Goal: Task Accomplishment & Management: Manage account settings

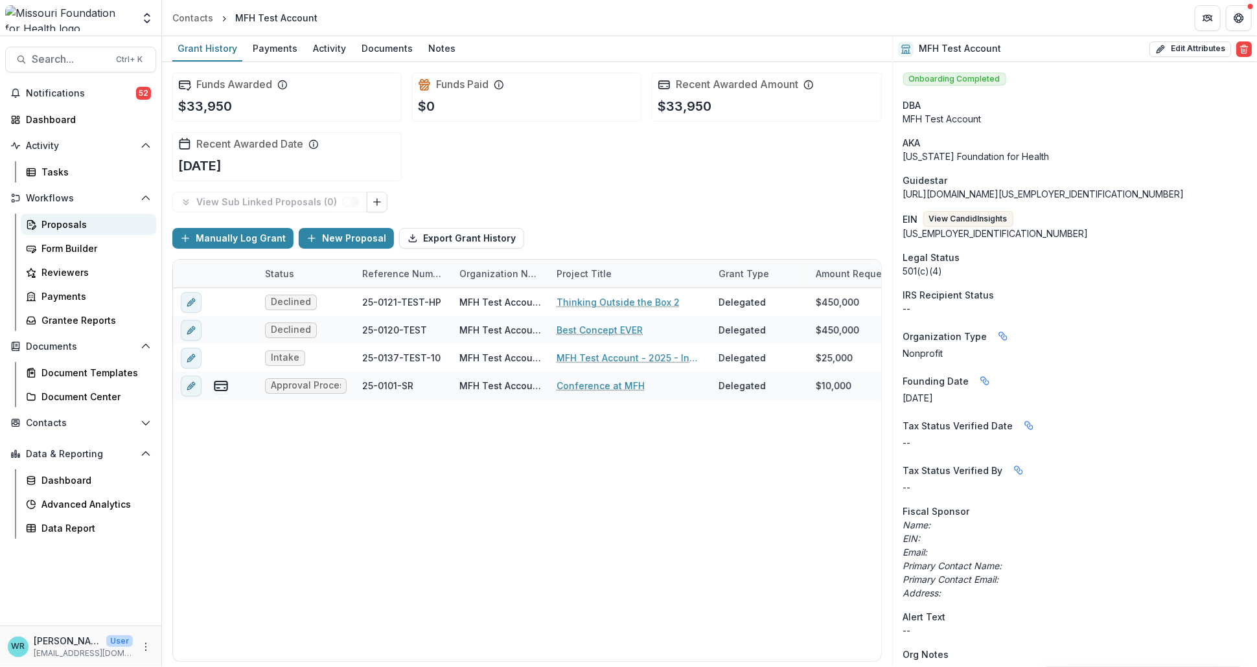
drag, startPoint x: 0, startPoint y: 0, endPoint x: 63, endPoint y: 225, distance: 234.0
click at [63, 225] on div "Proposals" at bounding box center [93, 225] width 104 height 14
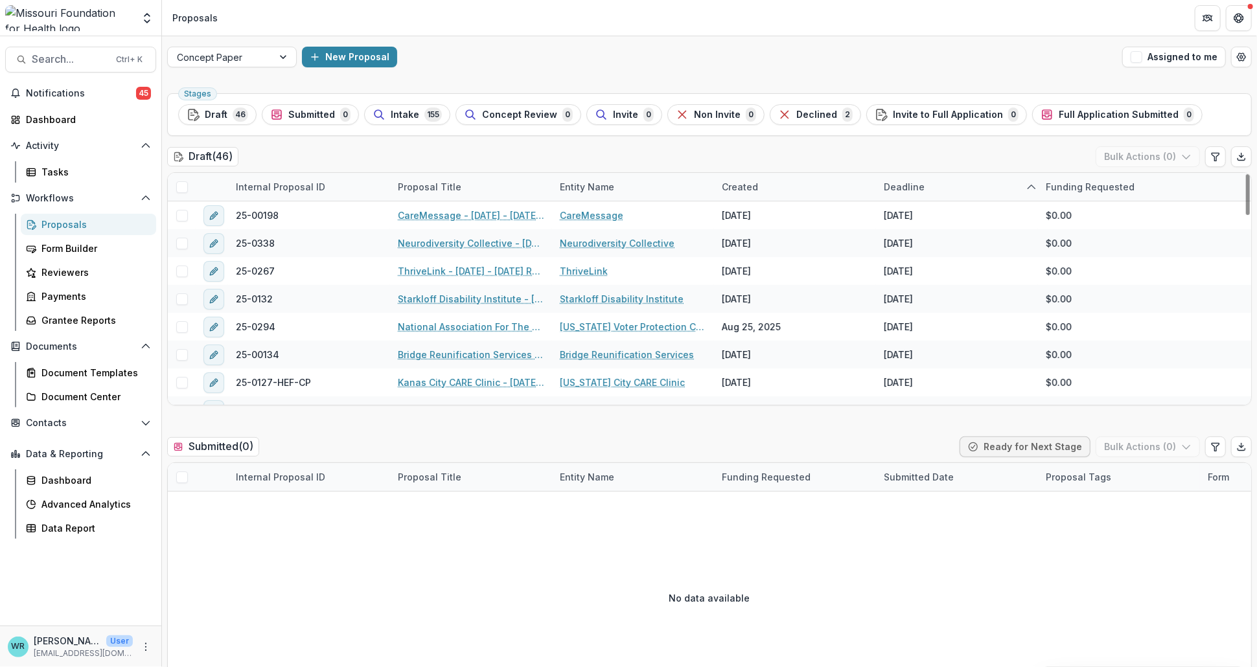
click at [185, 184] on span at bounding box center [182, 187] width 12 height 12
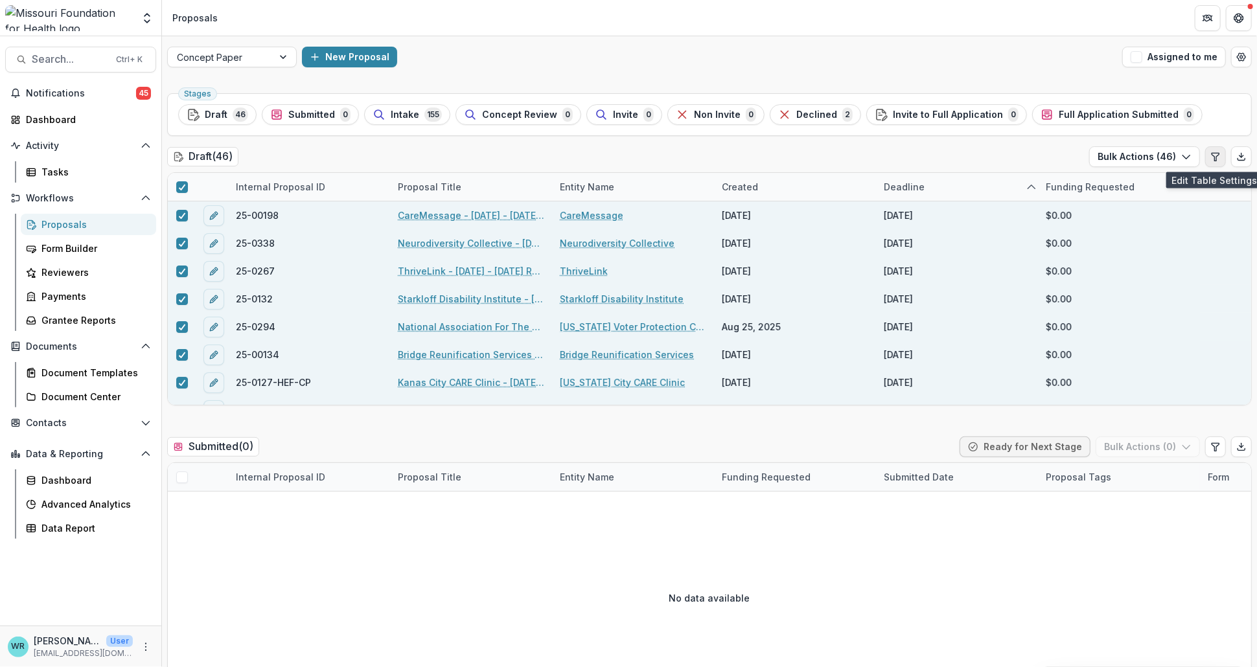
click at [1217, 161] on button "Edit table settings" at bounding box center [1215, 156] width 21 height 21
select select "******"
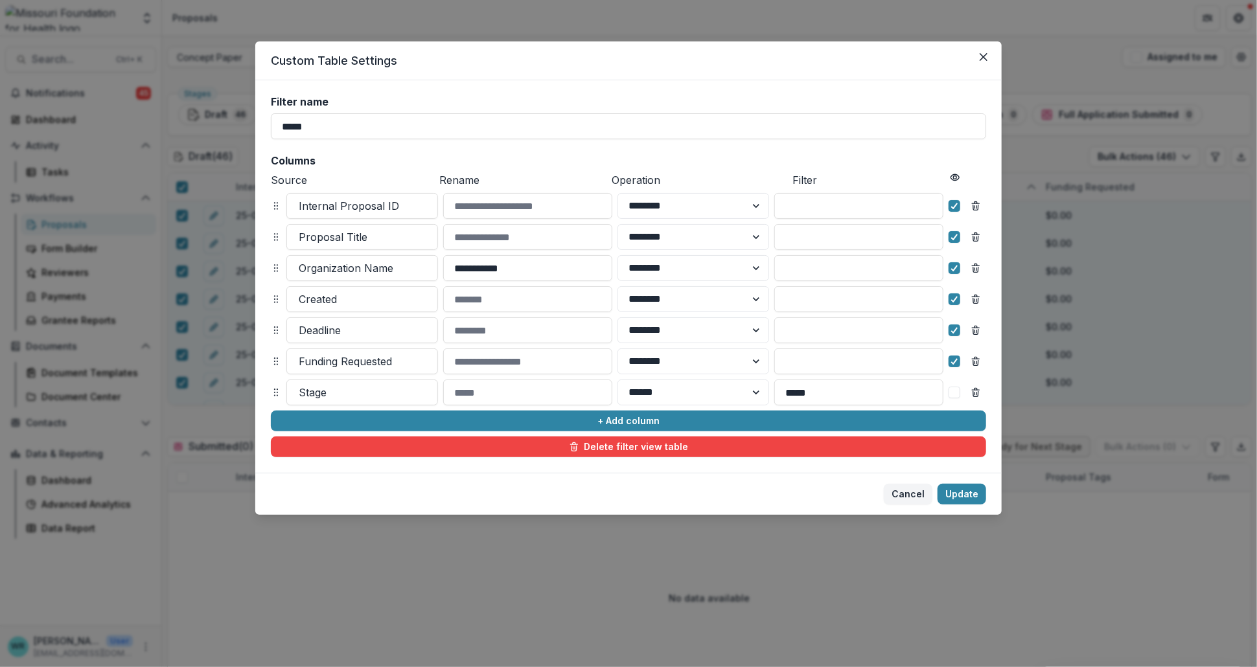
click at [989, 54] on button "Close" at bounding box center [983, 57] width 21 height 21
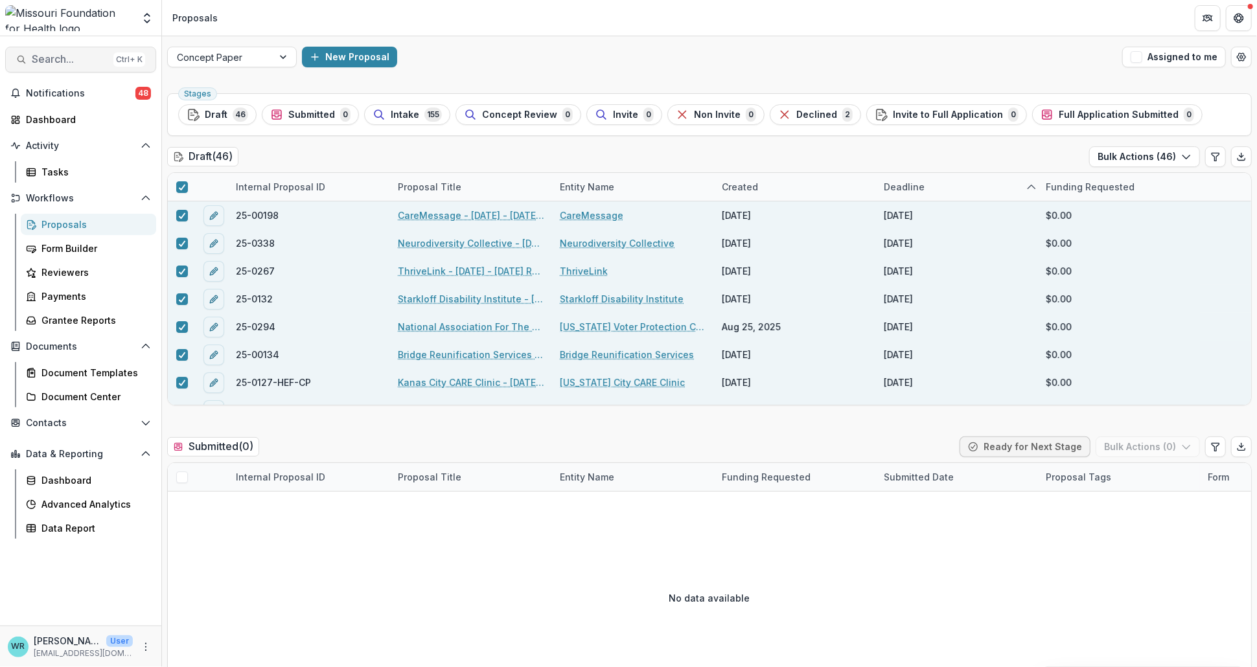
click at [58, 67] on button "Search... Ctrl + K" at bounding box center [80, 60] width 151 height 26
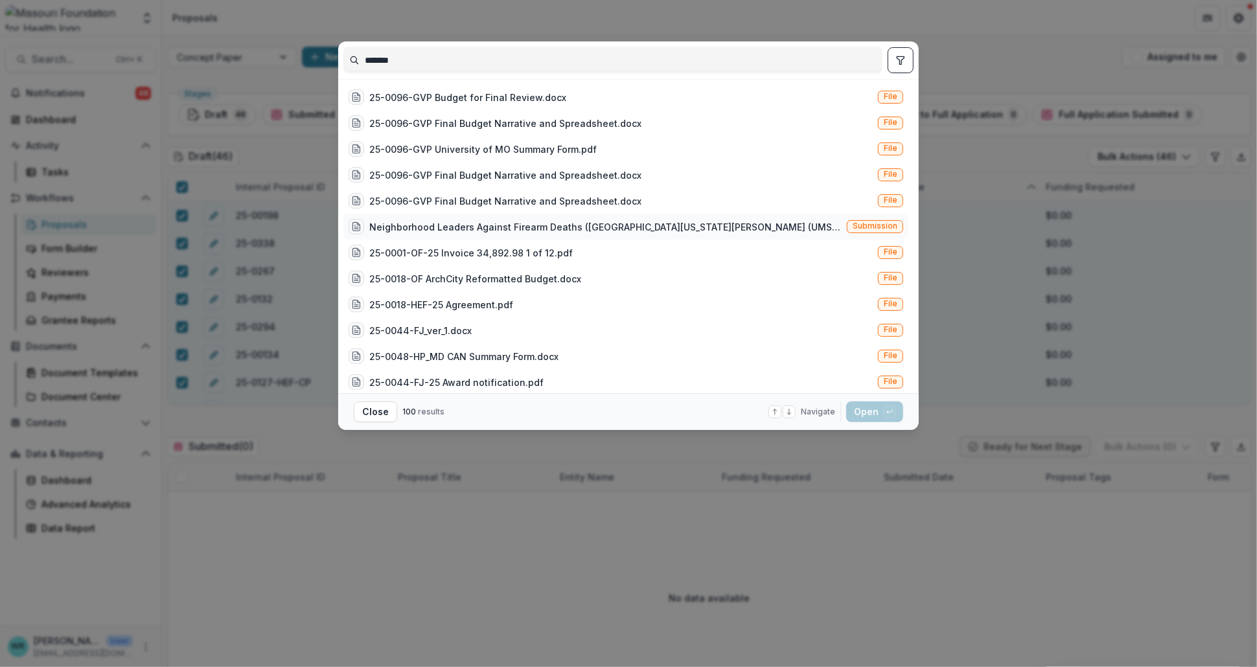
type input "*******"
click at [880, 219] on div "Neighborhood Leaders Against Firearm Deaths (University of Missouri St. Louis (…" at bounding box center [625, 227] width 565 height 26
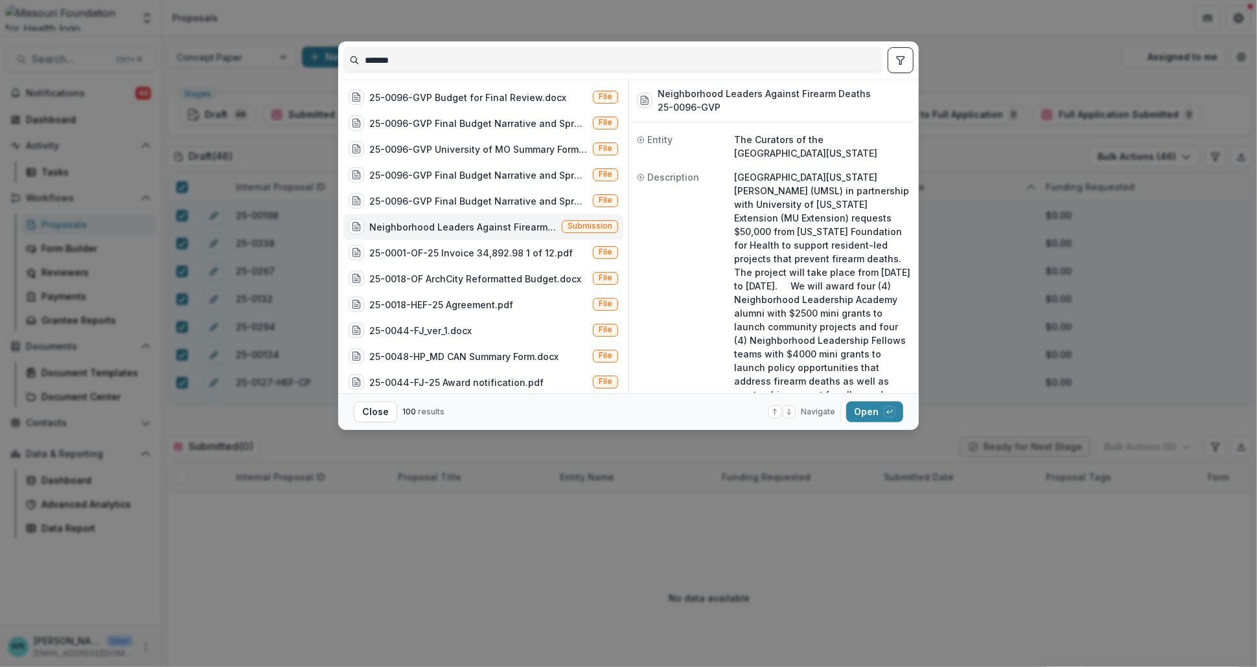
drag, startPoint x: 869, startPoint y: 411, endPoint x: 1014, endPoint y: 482, distance: 161.6
click at [869, 411] on button "Open with enter key" at bounding box center [874, 412] width 57 height 21
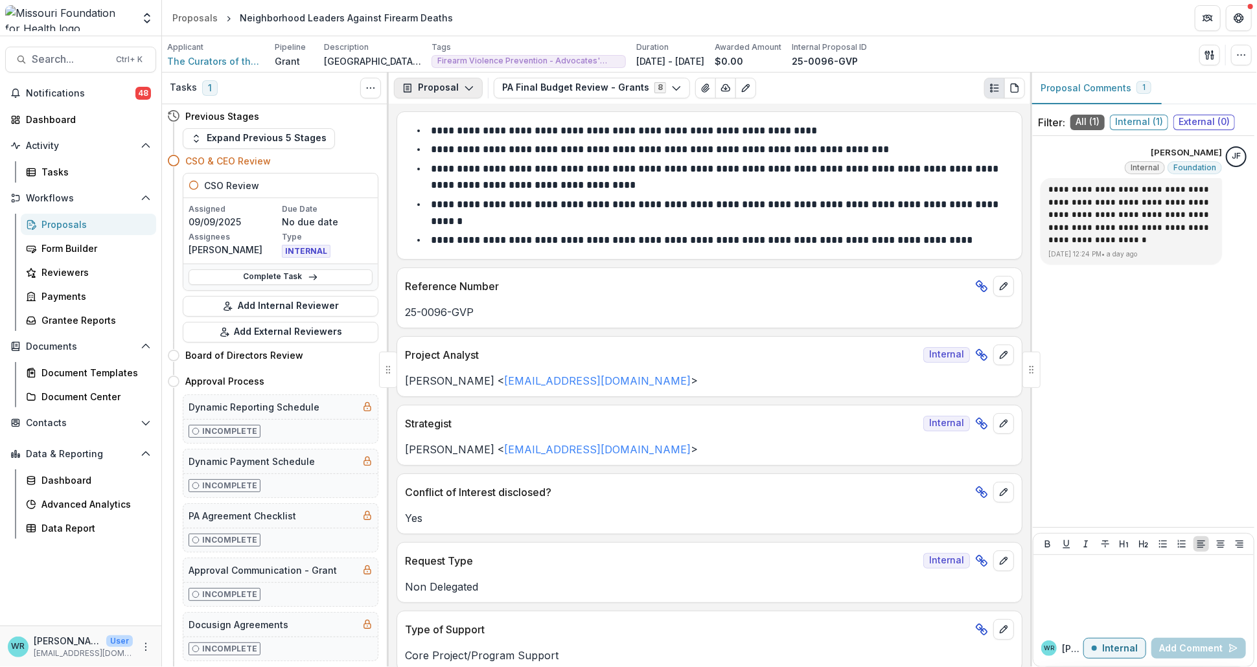
click at [435, 91] on button "Proposal" at bounding box center [438, 88] width 89 height 21
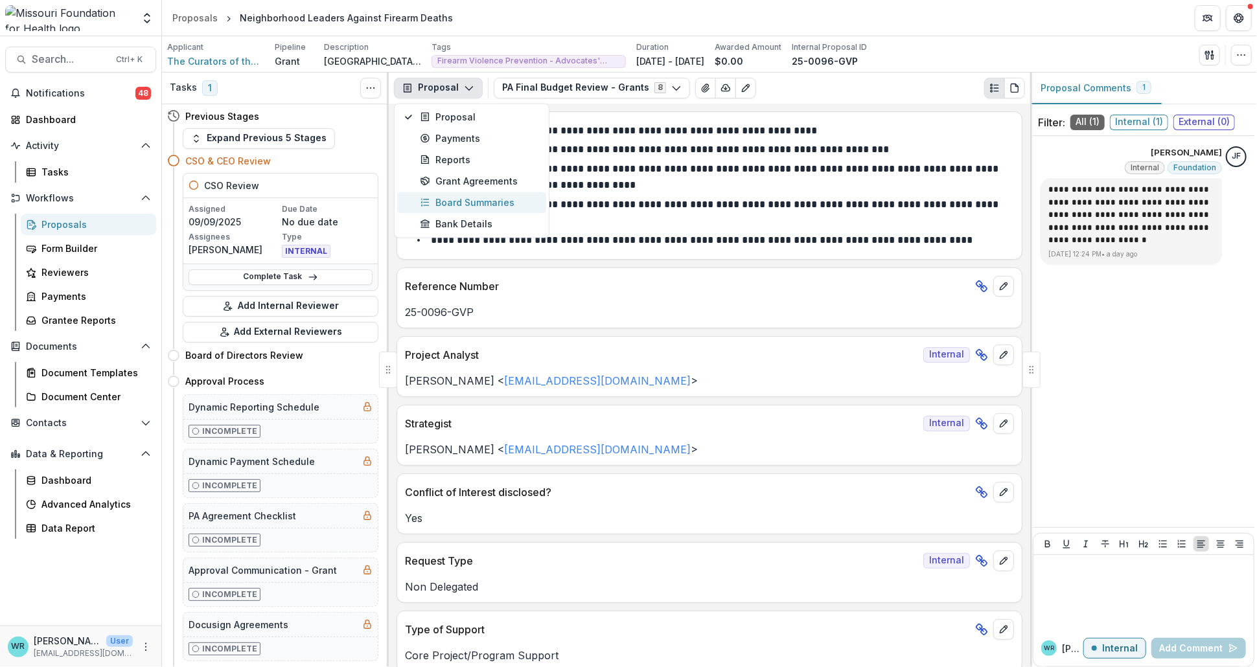
click at [481, 207] on div "Board Summaries" at bounding box center [479, 203] width 119 height 14
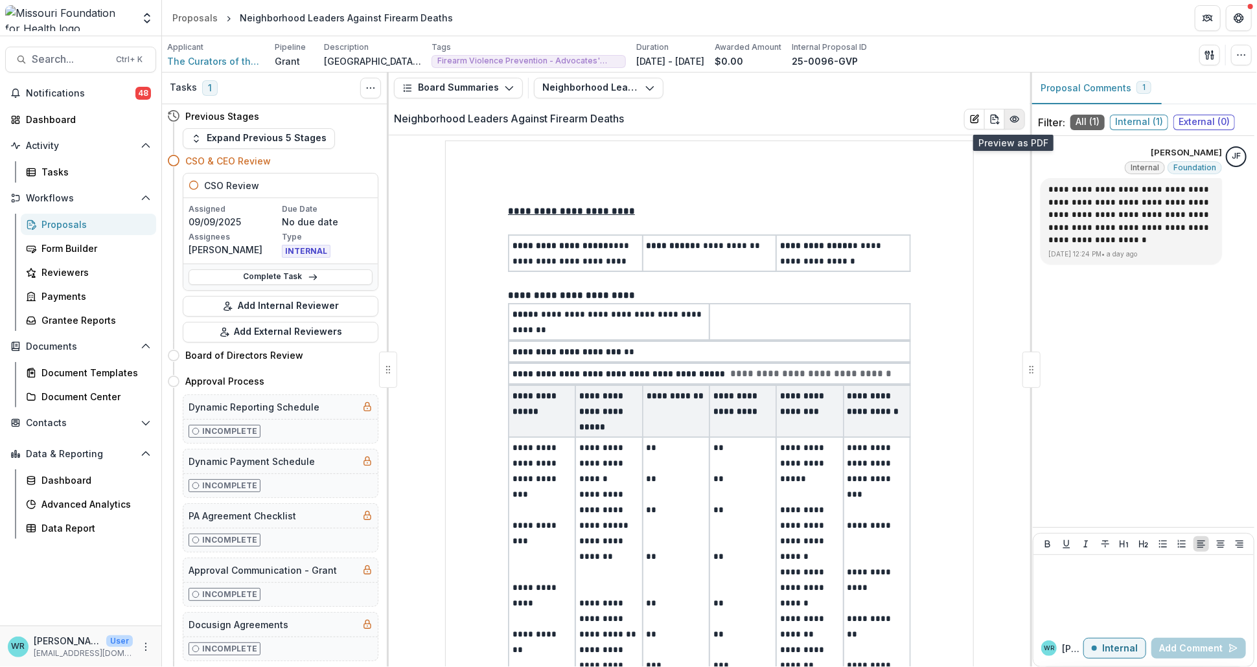
click at [1013, 122] on icon "PDF Preview" at bounding box center [1014, 119] width 10 height 10
click at [993, 123] on icon "download-word" at bounding box center [994, 119] width 10 height 10
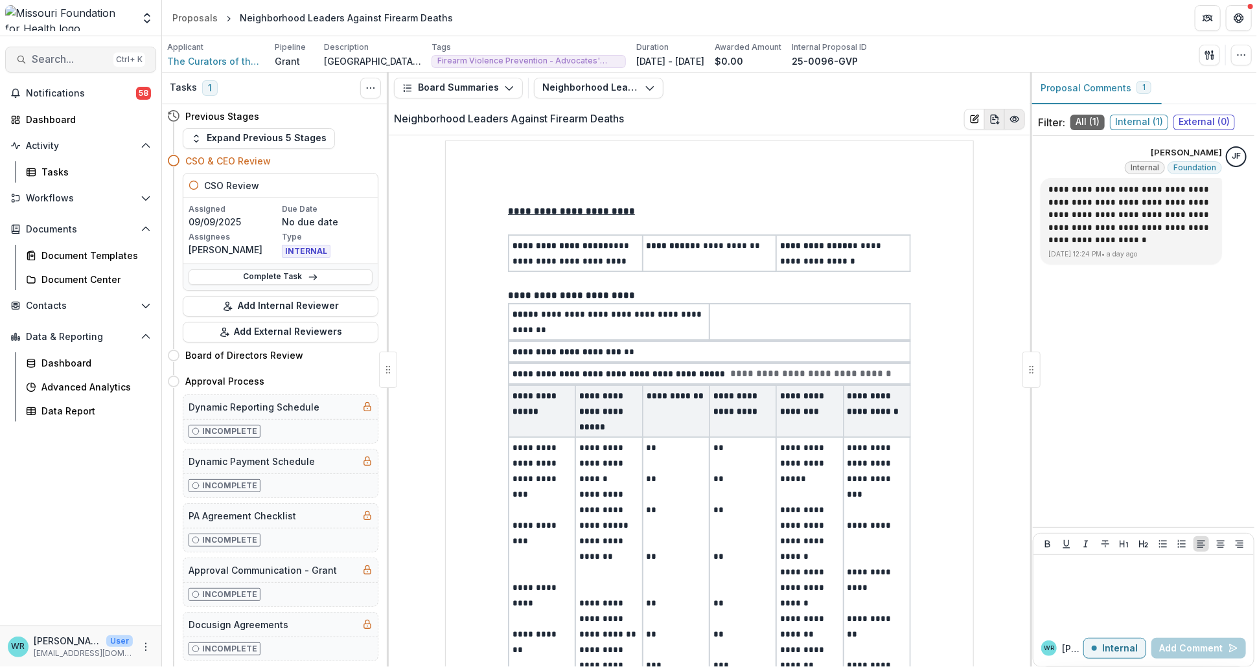
click at [69, 60] on span "Search..." at bounding box center [70, 59] width 76 height 12
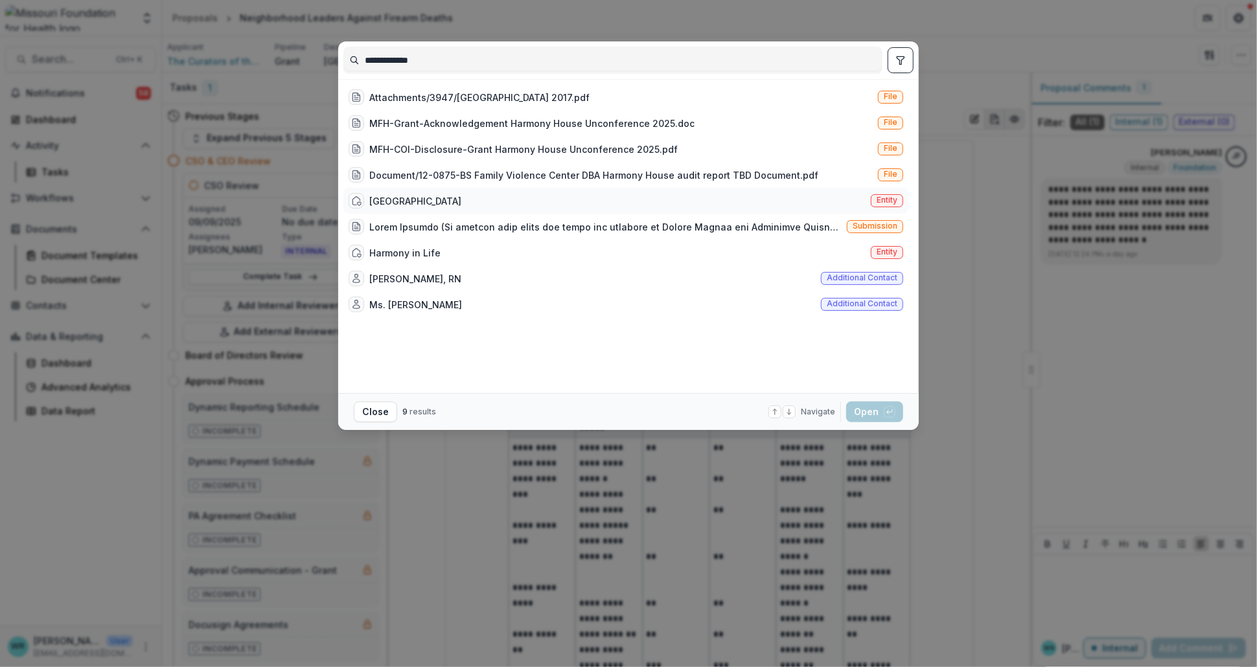
type input "**********"
click at [884, 198] on span "Entity" at bounding box center [886, 200] width 21 height 9
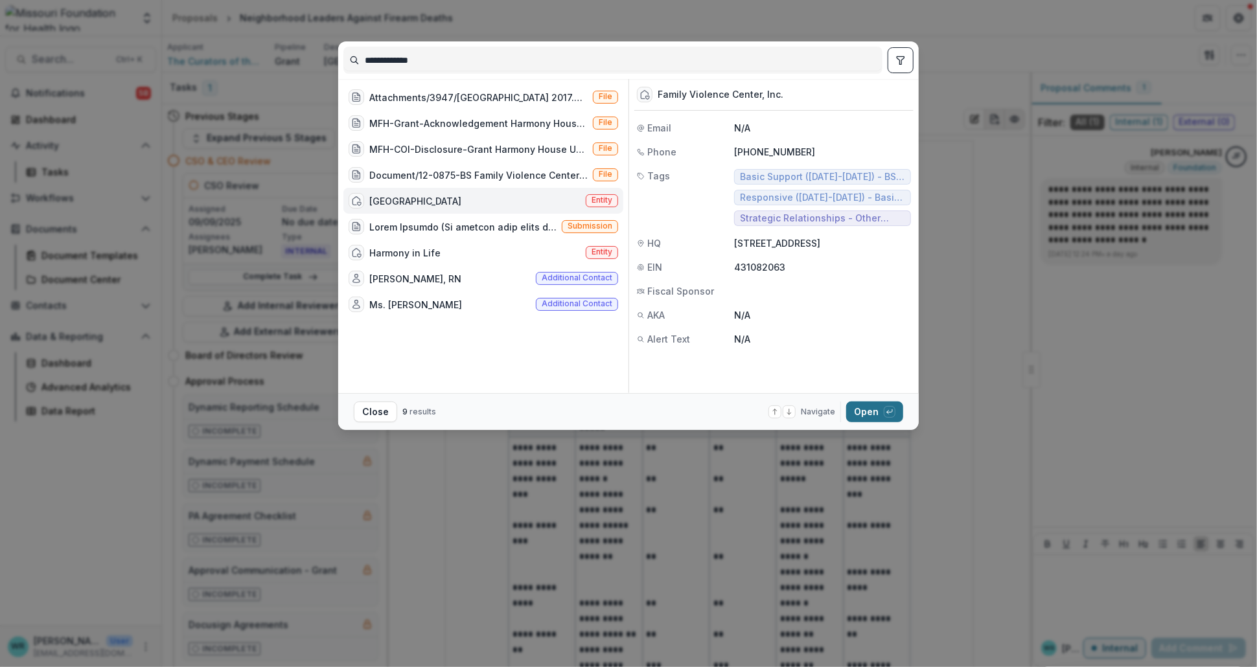
click at [881, 409] on button "Open with enter key" at bounding box center [874, 412] width 57 height 21
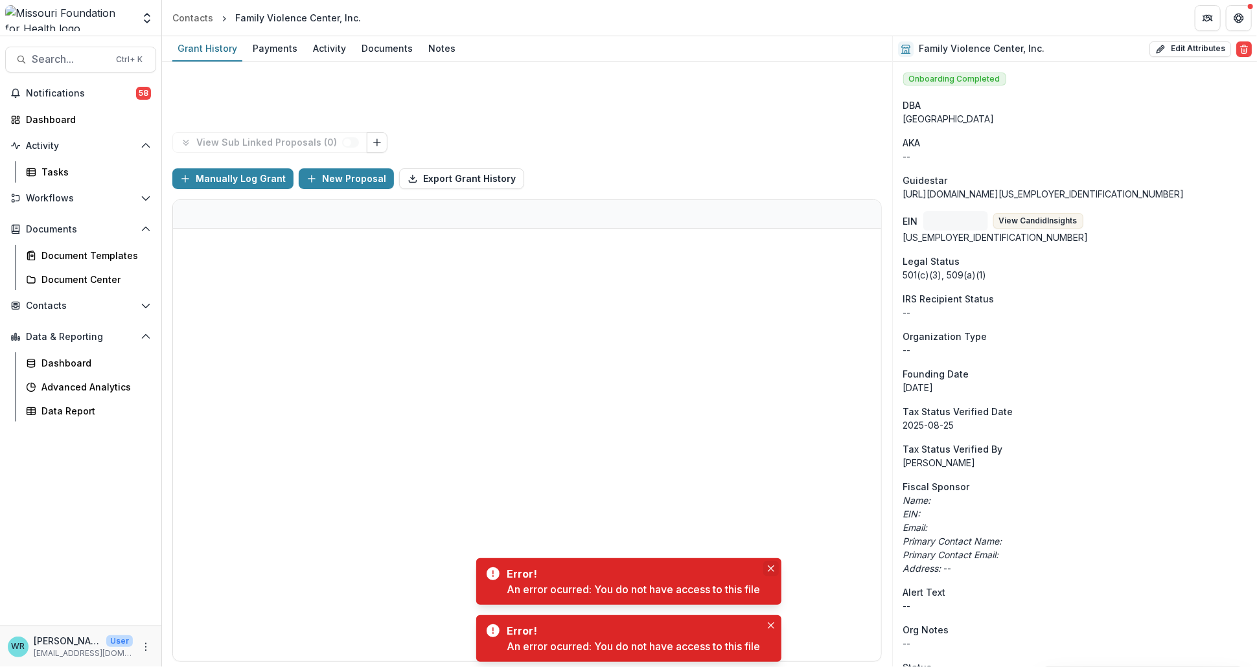
click at [779, 572] on button "Close" at bounding box center [771, 569] width 16 height 16
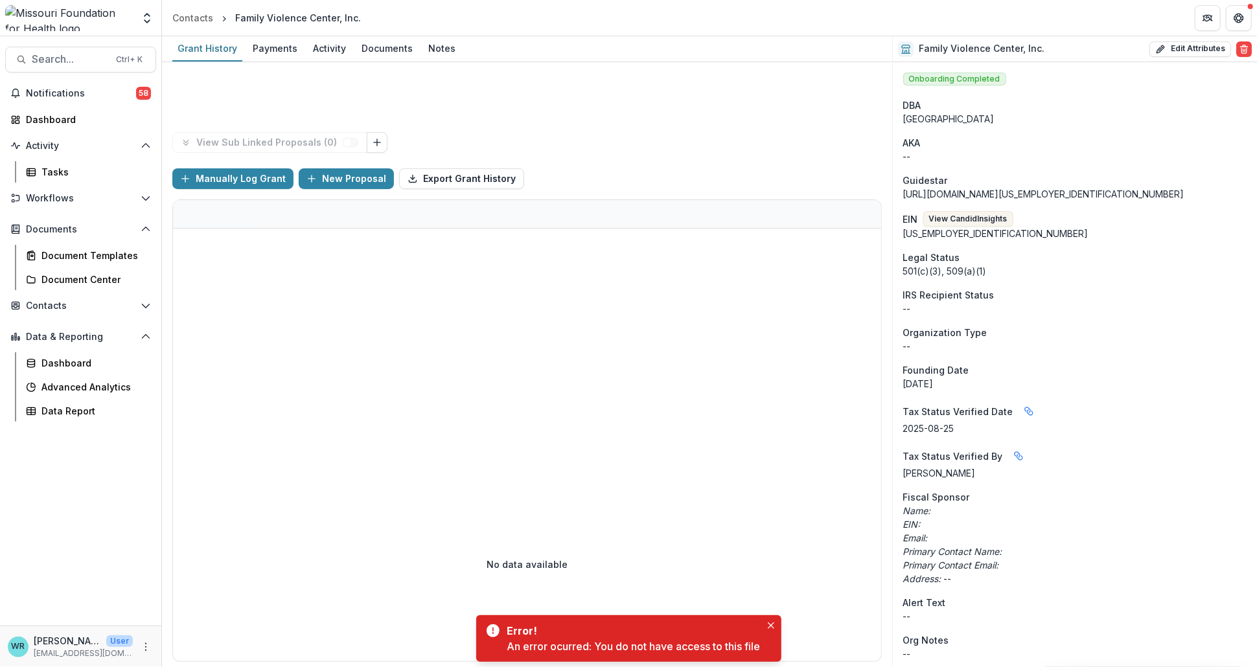
click at [770, 624] on icon "Close" at bounding box center [771, 625] width 6 height 6
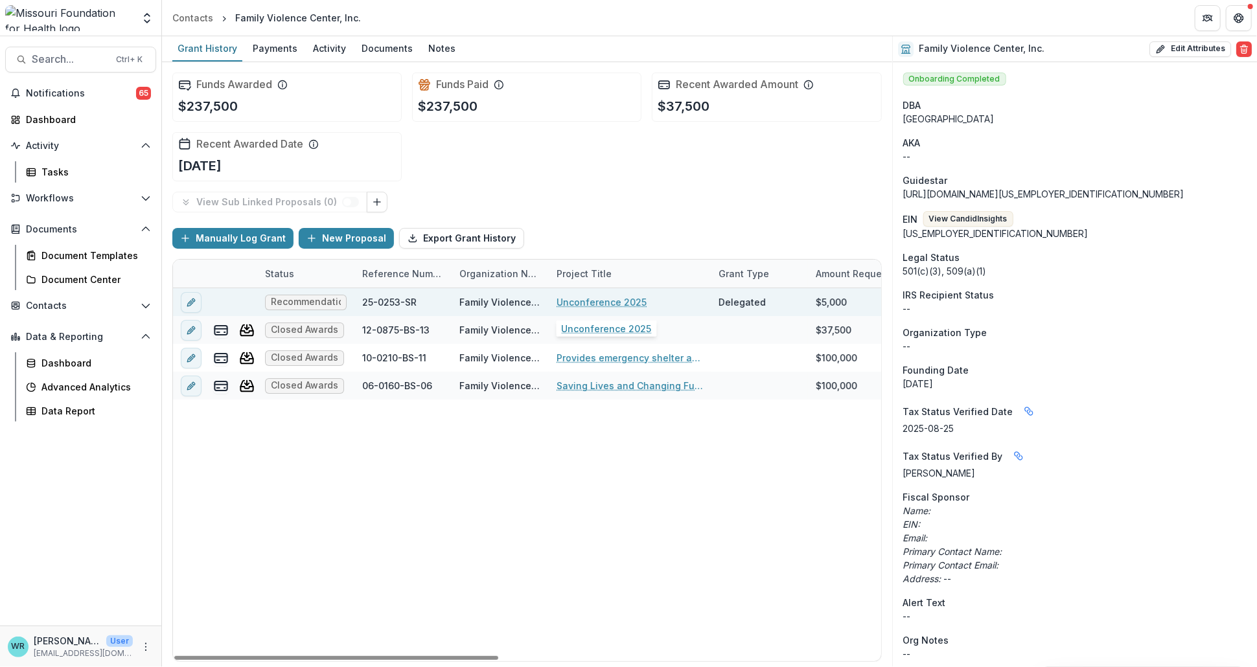
click at [606, 304] on link "Unconference 2025" at bounding box center [601, 302] width 90 height 14
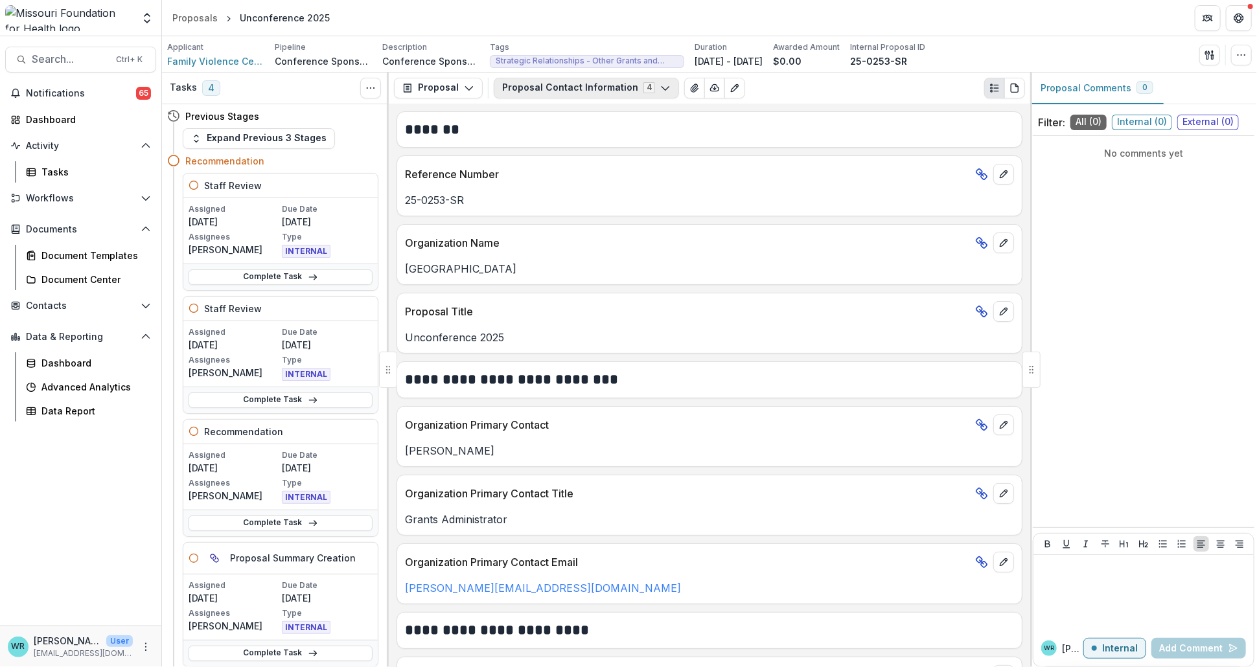
click at [604, 88] on button "Proposal Contact Information 4" at bounding box center [586, 88] width 185 height 21
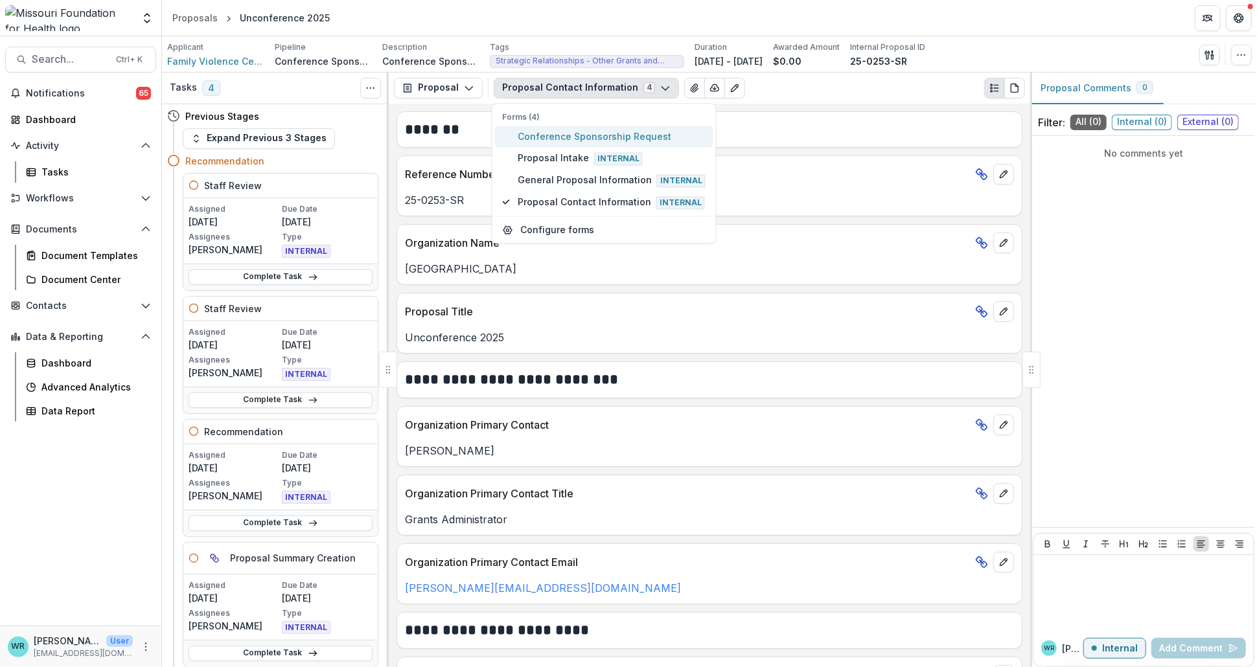
click at [560, 135] on span "Conference Sponsorship Request" at bounding box center [612, 137] width 188 height 14
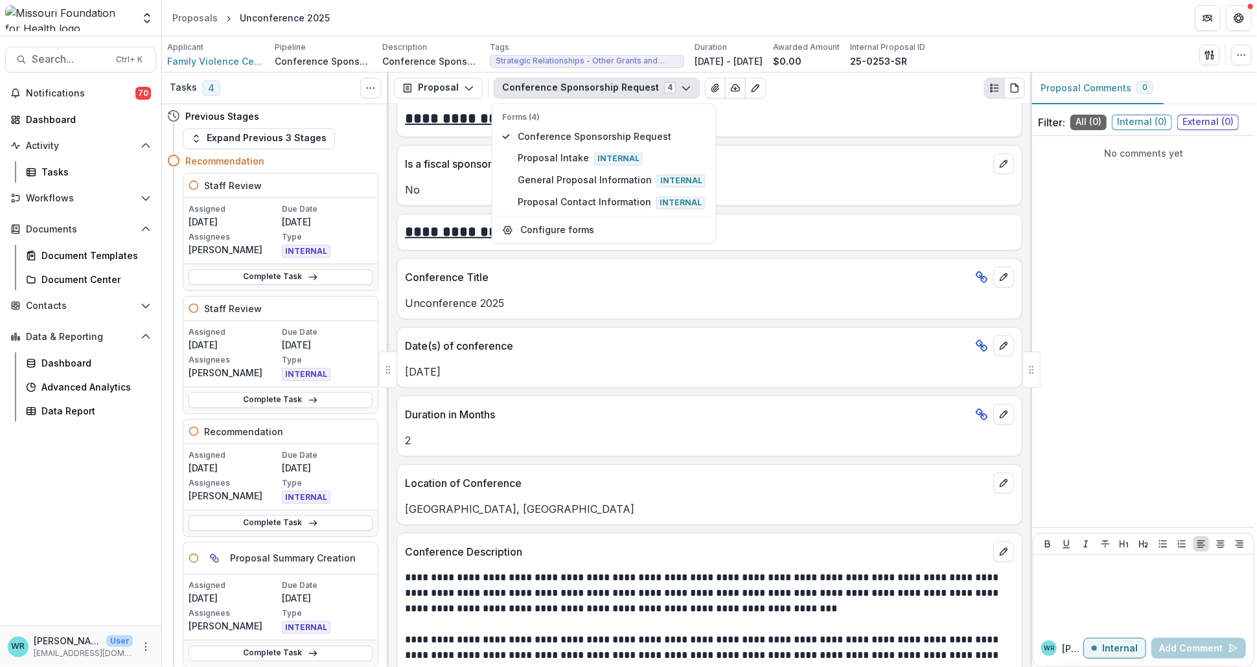
scroll to position [3526, 0]
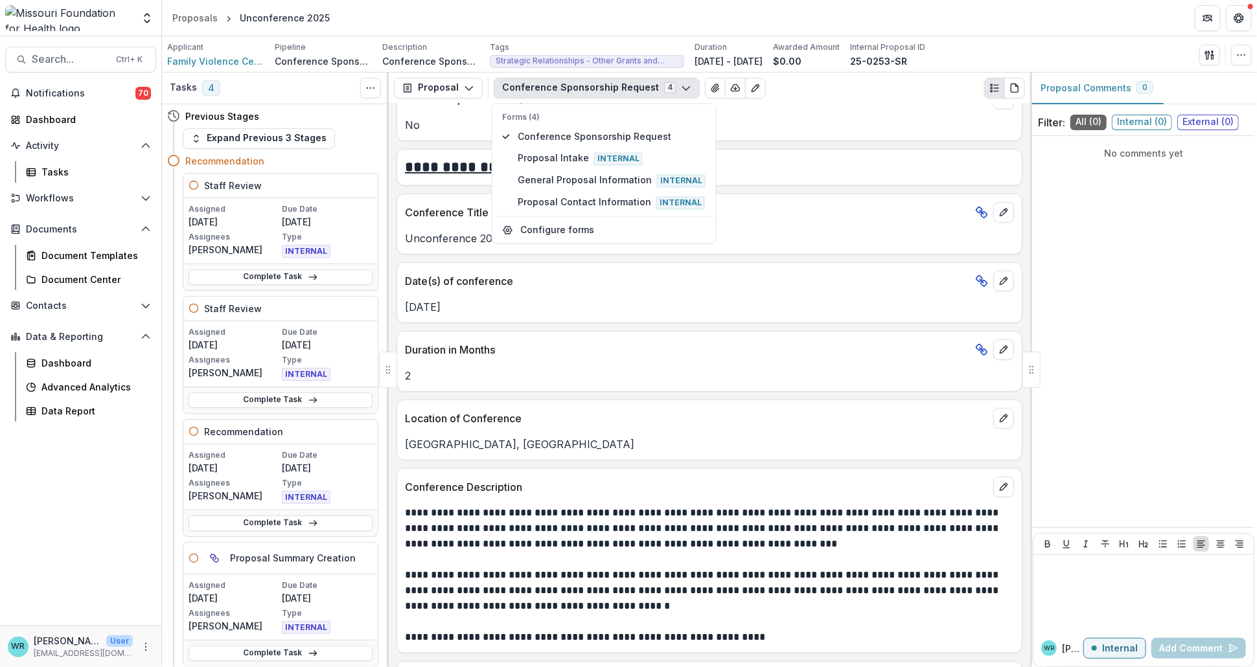
click at [898, 87] on div "Conference Sponsorship Request 4 Forms (4) Conference Sponsorship Request Propo…" at bounding box center [759, 88] width 531 height 21
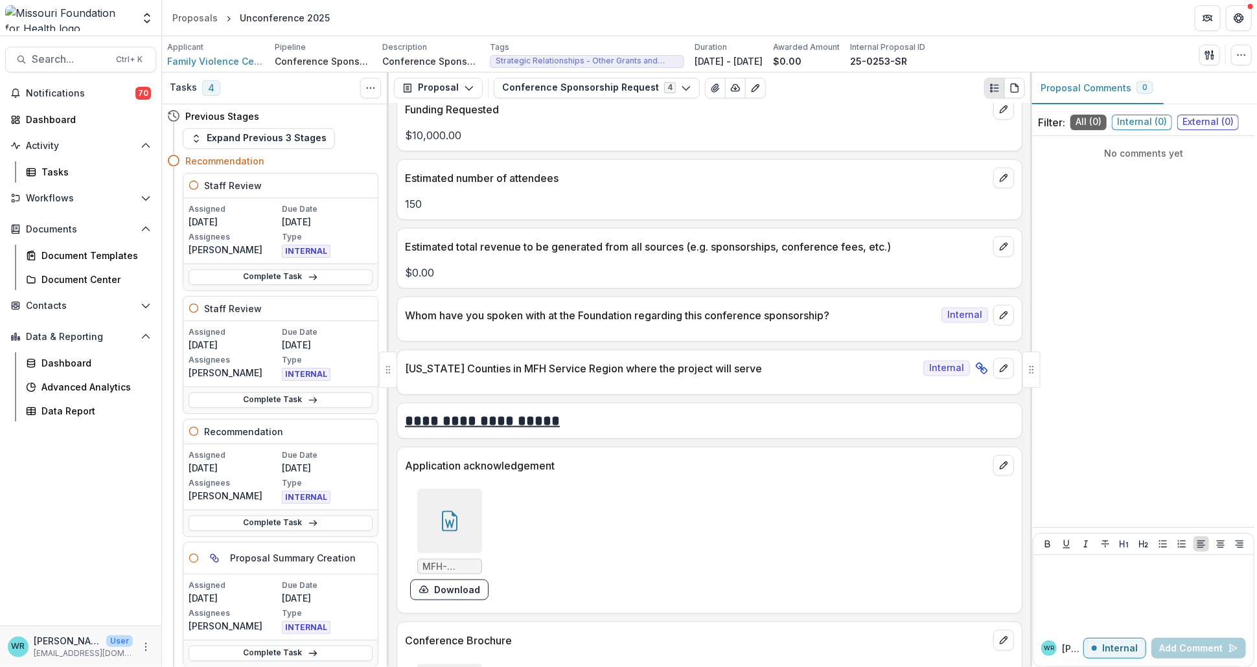
scroll to position [4042, 0]
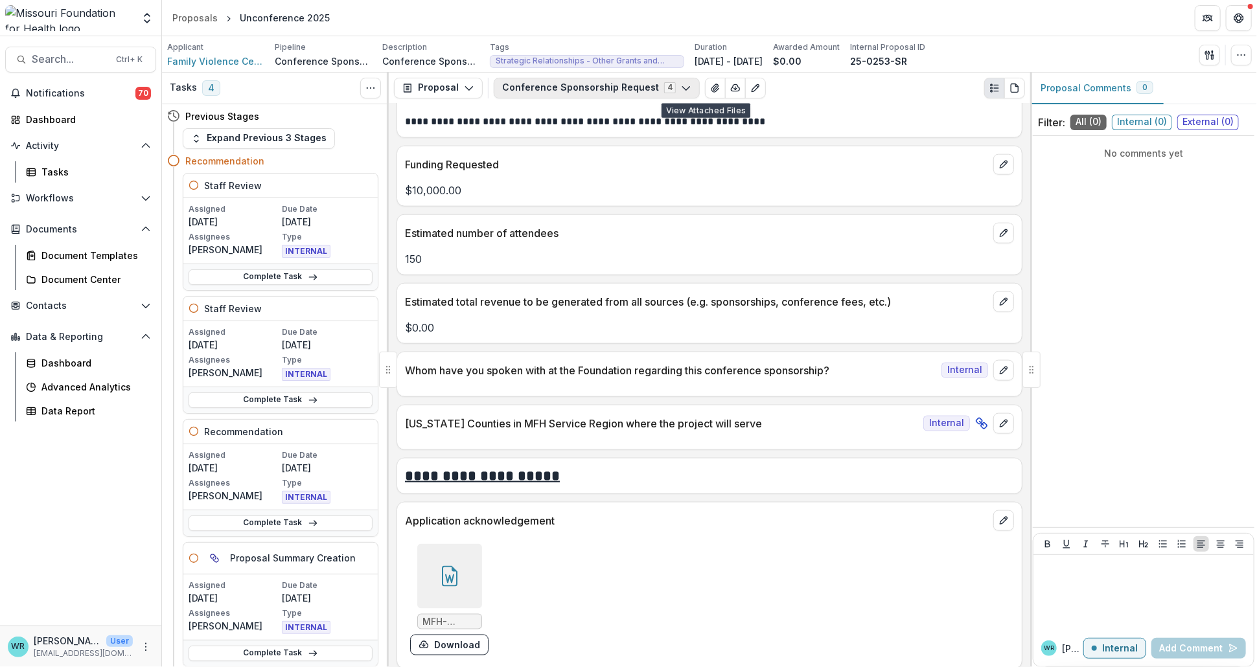
click at [681, 90] on button "Conference Sponsorship Request 4" at bounding box center [597, 88] width 206 height 21
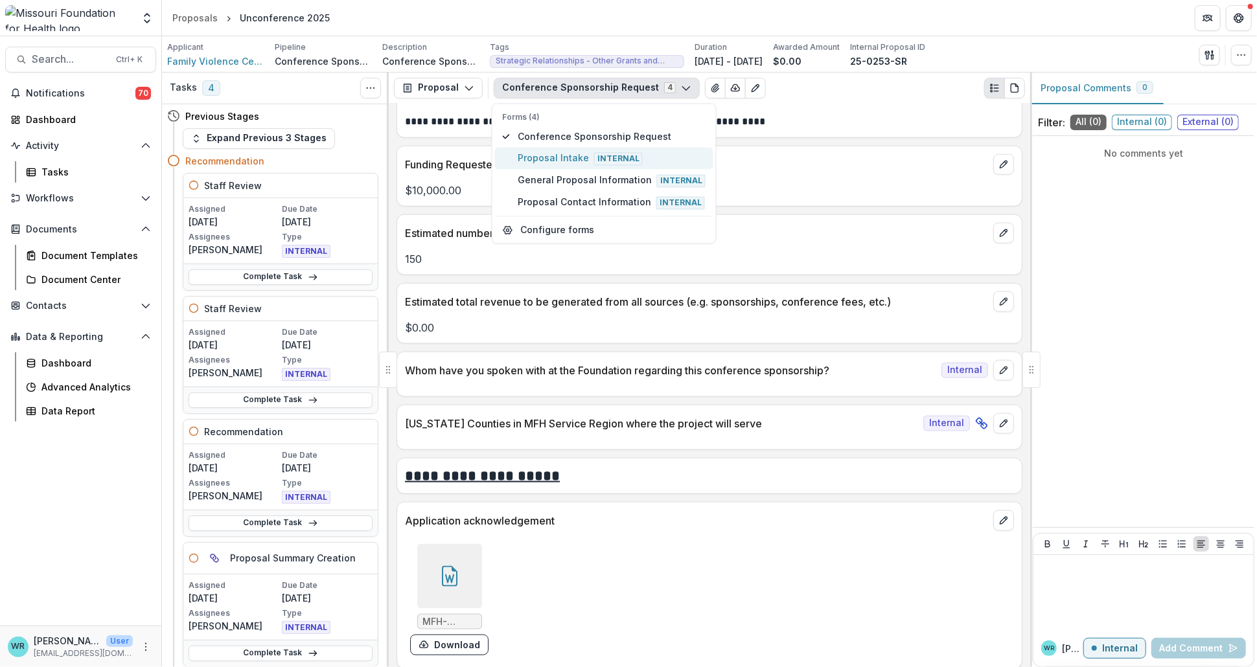
click at [569, 159] on span "Proposal Intake Internal" at bounding box center [612, 158] width 188 height 14
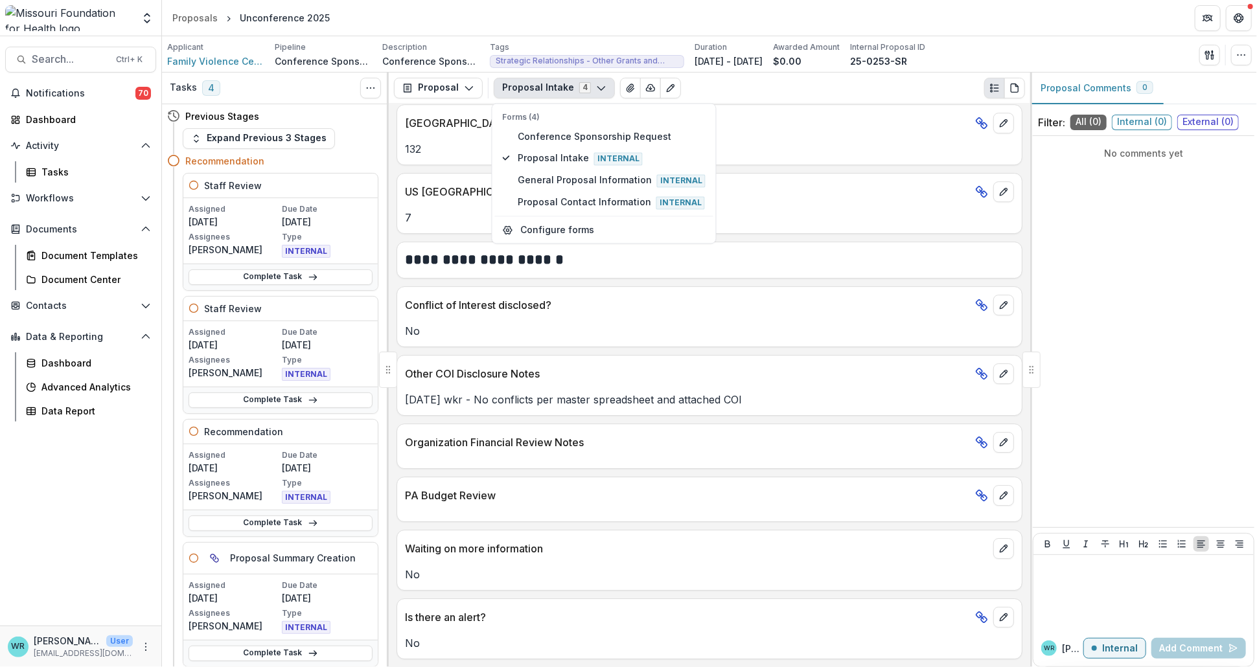
scroll to position [2491, 0]
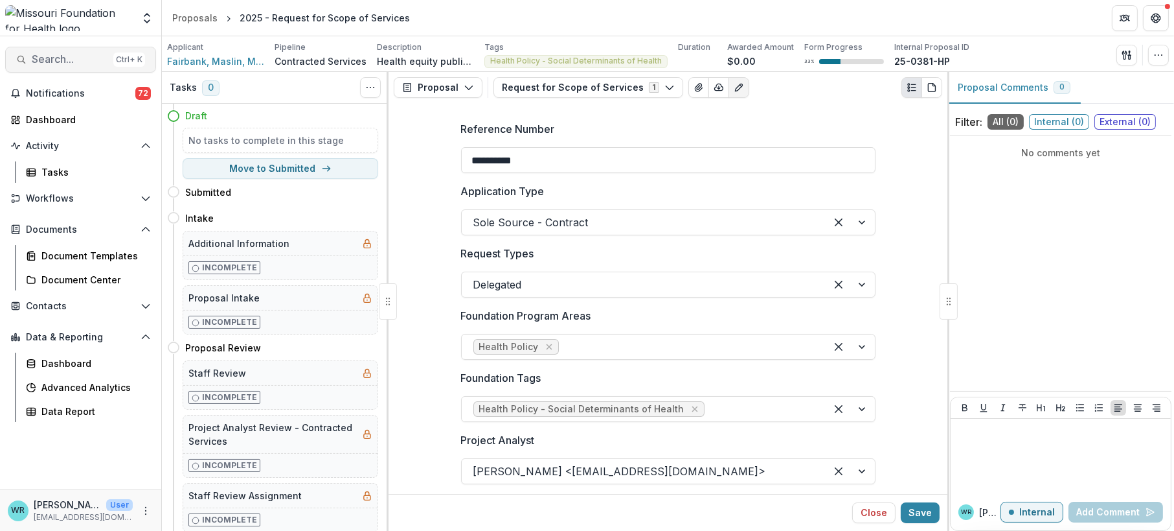
click at [71, 61] on span "Search..." at bounding box center [70, 59] width 76 height 12
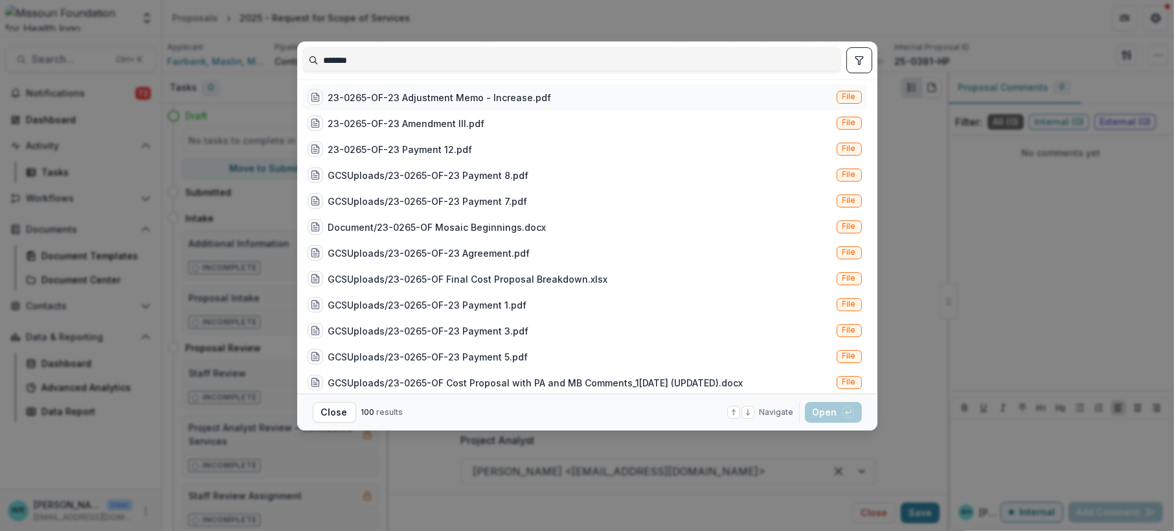
click at [844, 92] on span "File" at bounding box center [850, 96] width 14 height 9
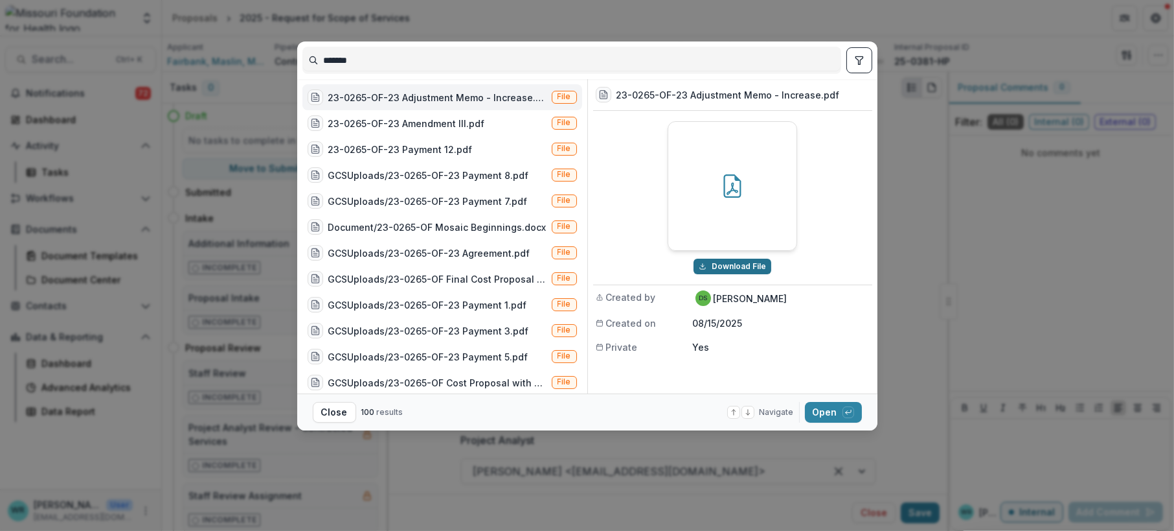
click at [733, 265] on button "Download File" at bounding box center [733, 266] width 78 height 16
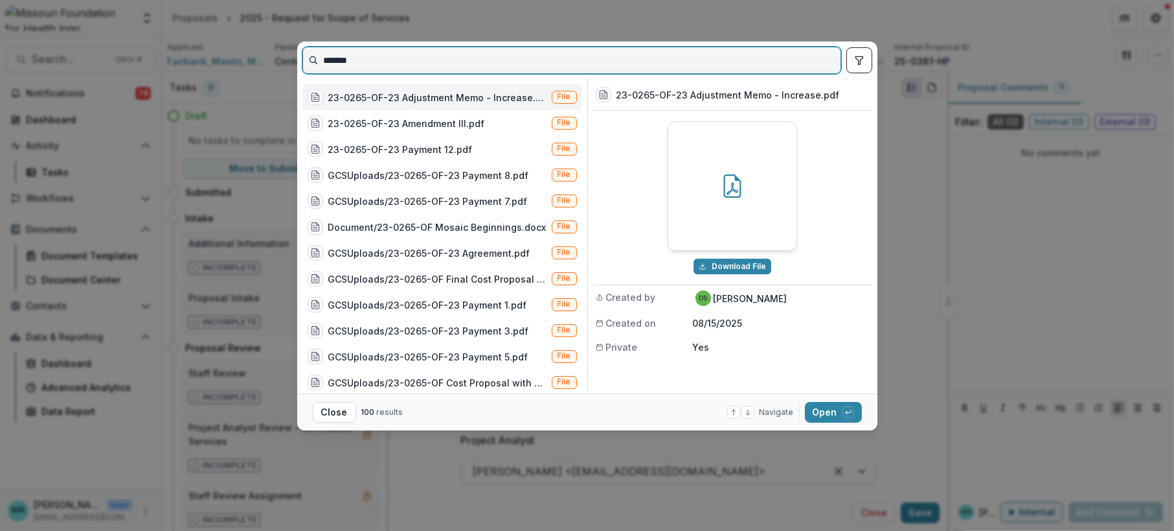
drag, startPoint x: 402, startPoint y: 61, endPoint x: 262, endPoint y: 53, distance: 140.8
click at [262, 53] on div "******* 23-0265-OF-23 Adjustment Memo - Increase.pdf File 23-0265-OF-23 Amendme…" at bounding box center [587, 265] width 1174 height 531
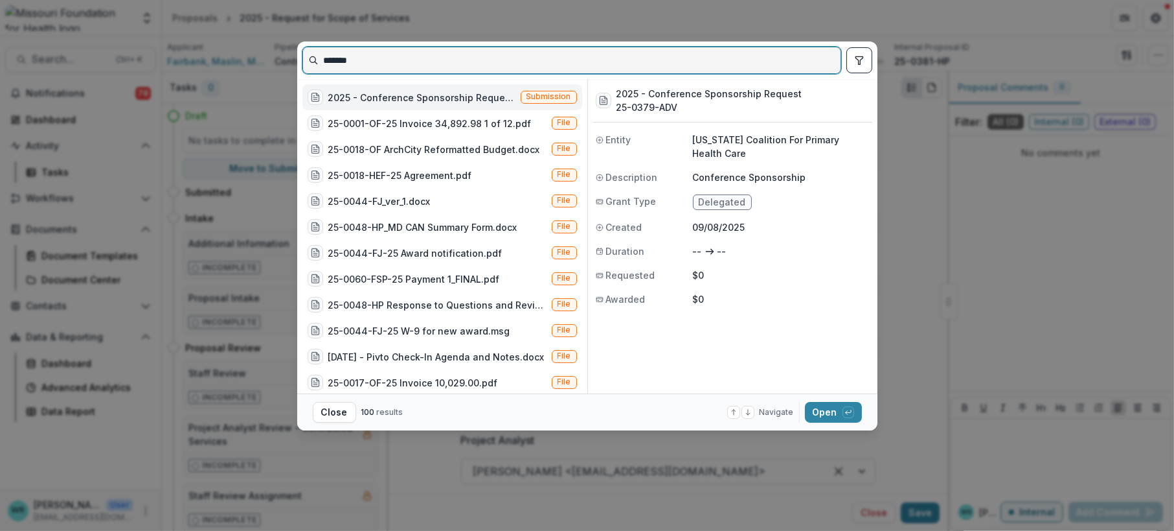
type input "*******"
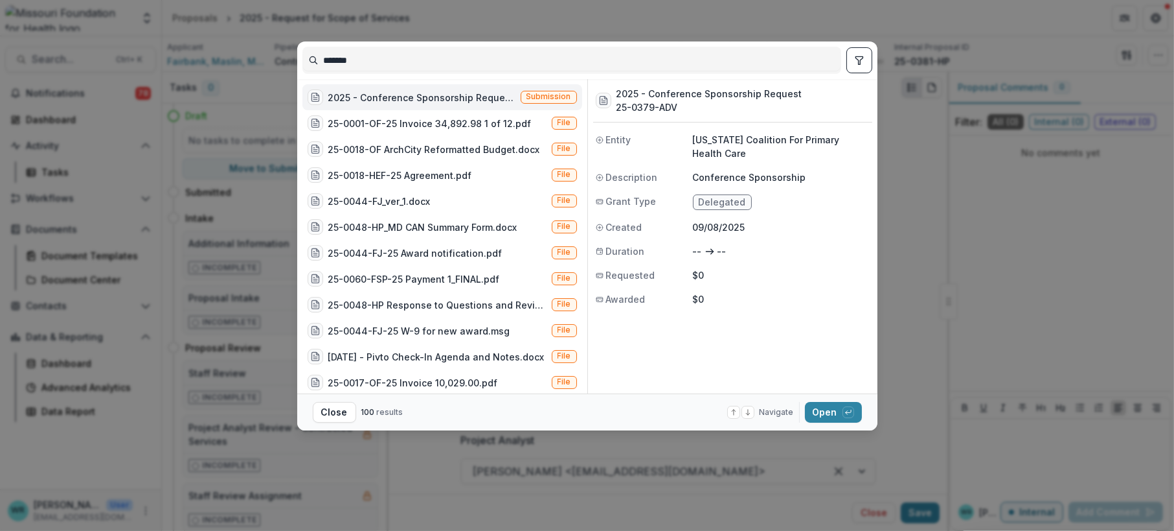
click at [553, 94] on span "Submission" at bounding box center [549, 96] width 45 height 9
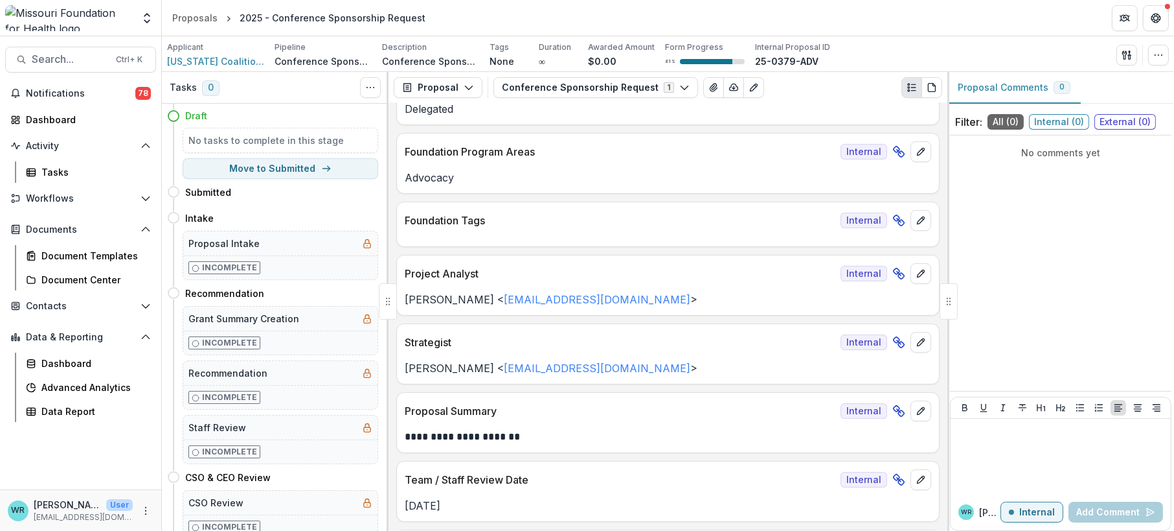
scroll to position [216, 0]
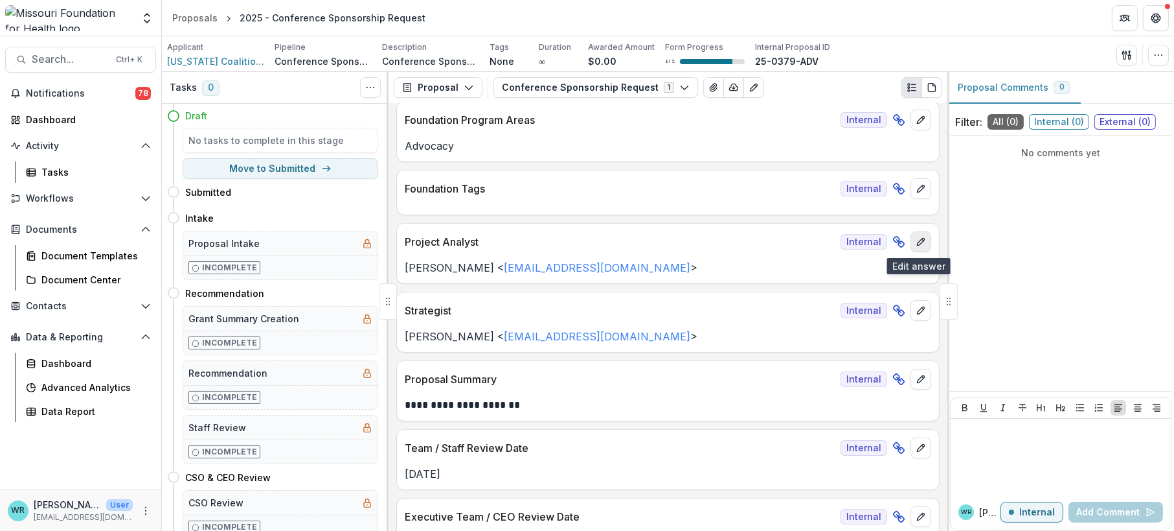
click at [920, 244] on icon "edit" at bounding box center [921, 241] width 10 height 10
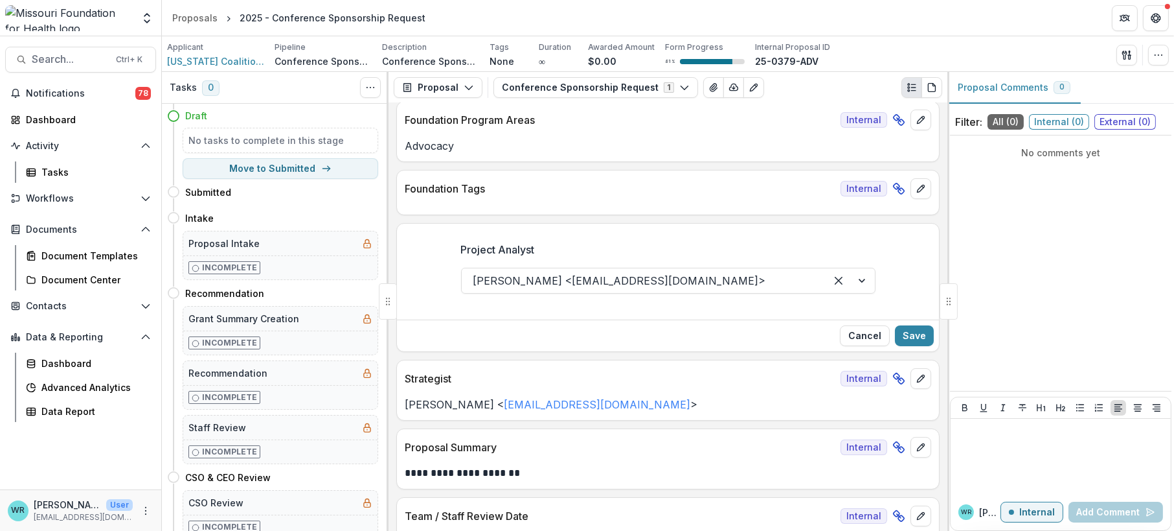
click at [866, 282] on div at bounding box center [850, 280] width 49 height 25
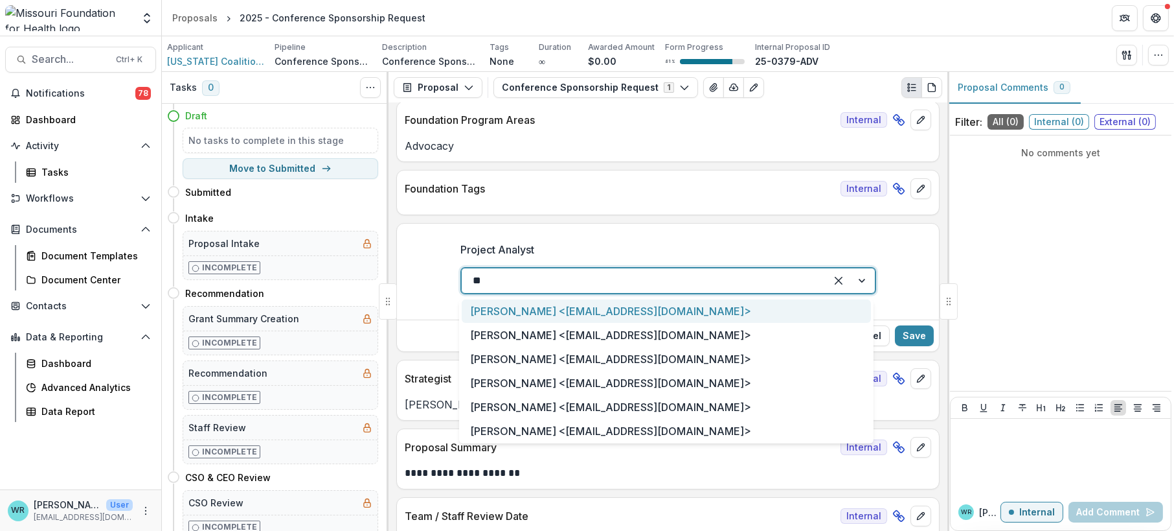
type input "***"
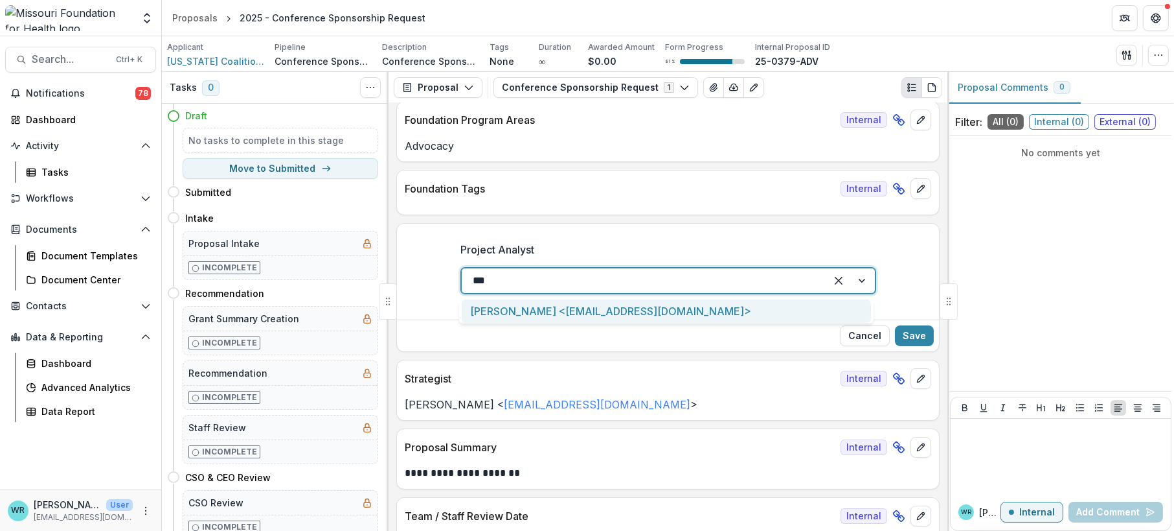
click at [672, 310] on div "Sada Lindsey <slindsey@mffh.org>" at bounding box center [666, 311] width 409 height 24
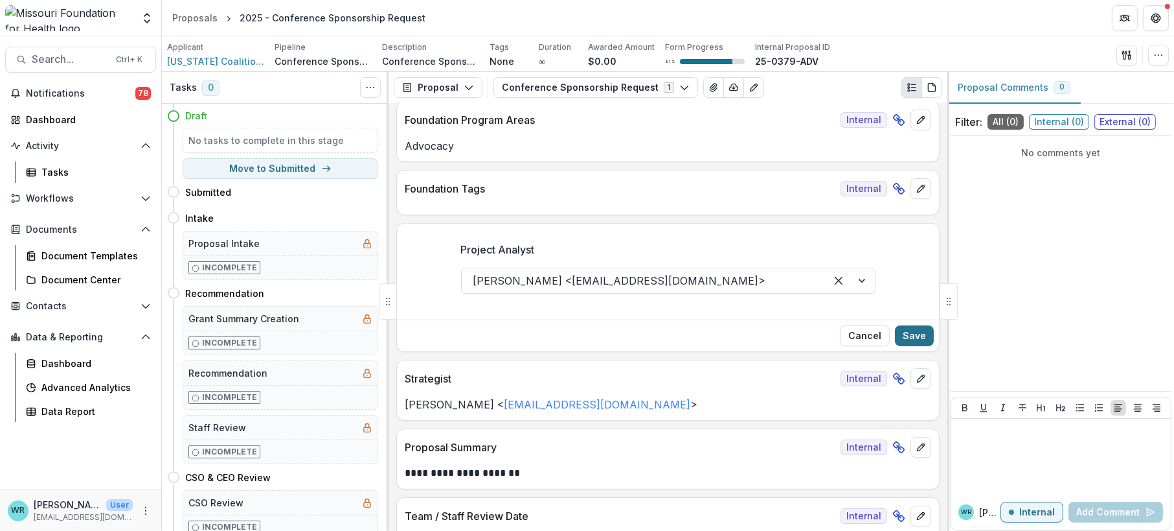
click at [924, 336] on button "Save" at bounding box center [914, 335] width 39 height 21
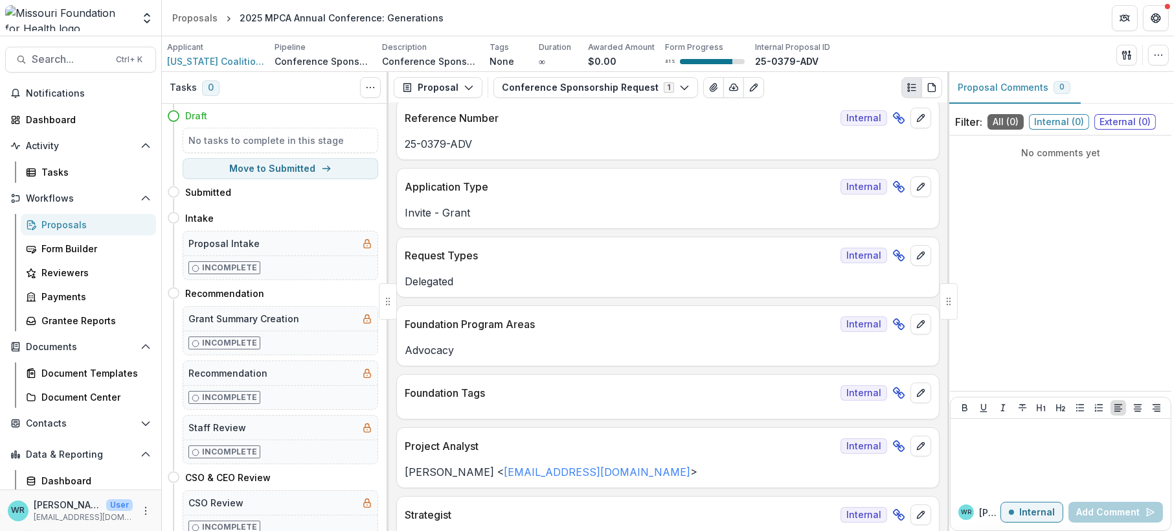
scroll to position [0, 0]
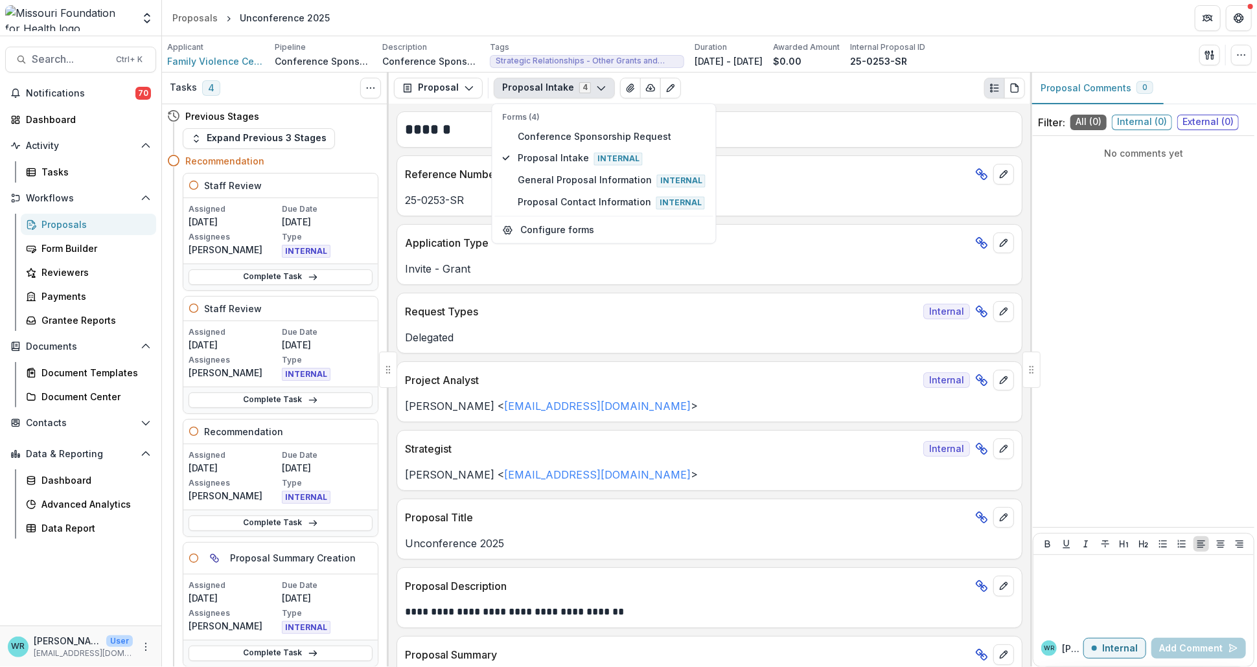
scroll to position [2491, 0]
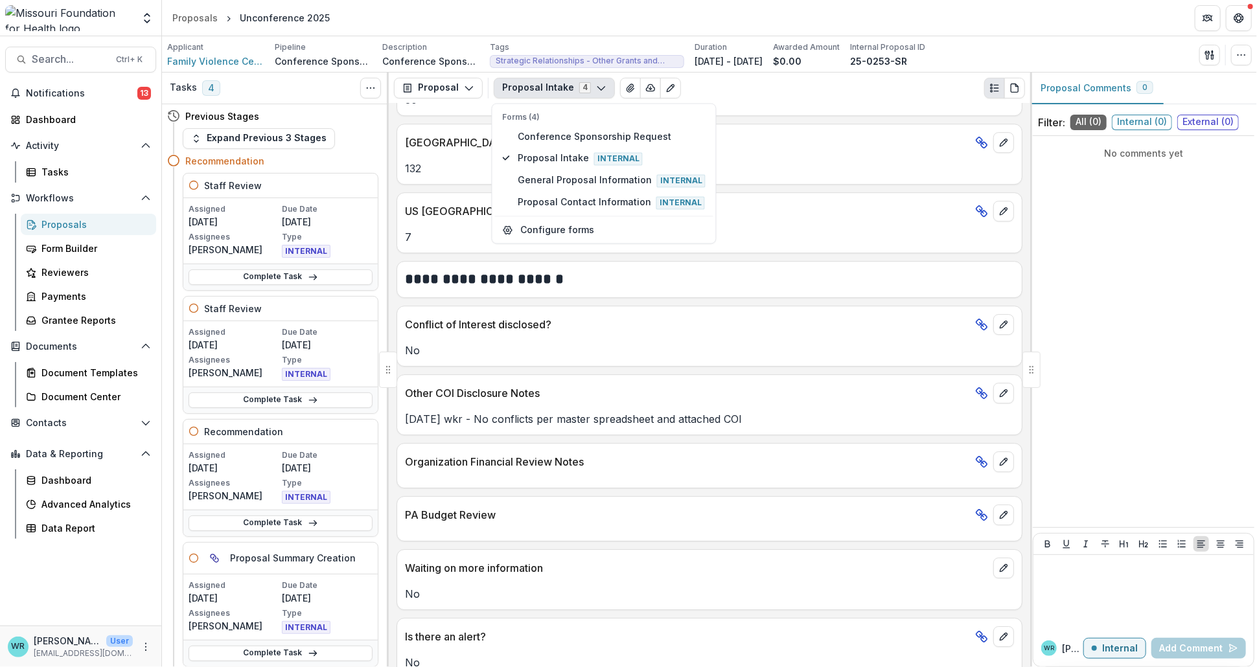
click at [847, 90] on div "Proposal Intake 4 Forms (4) Conference Sponsorship Request Proposal Intake Inte…" at bounding box center [759, 88] width 531 height 21
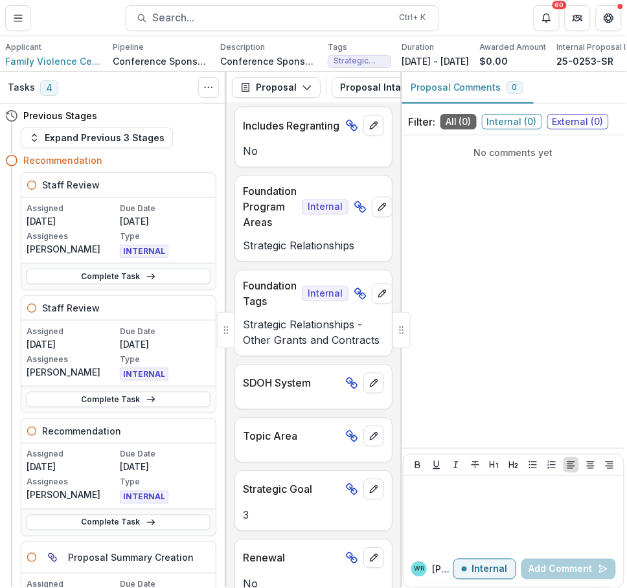
scroll to position [1541, 0]
